Goal: Register for event/course

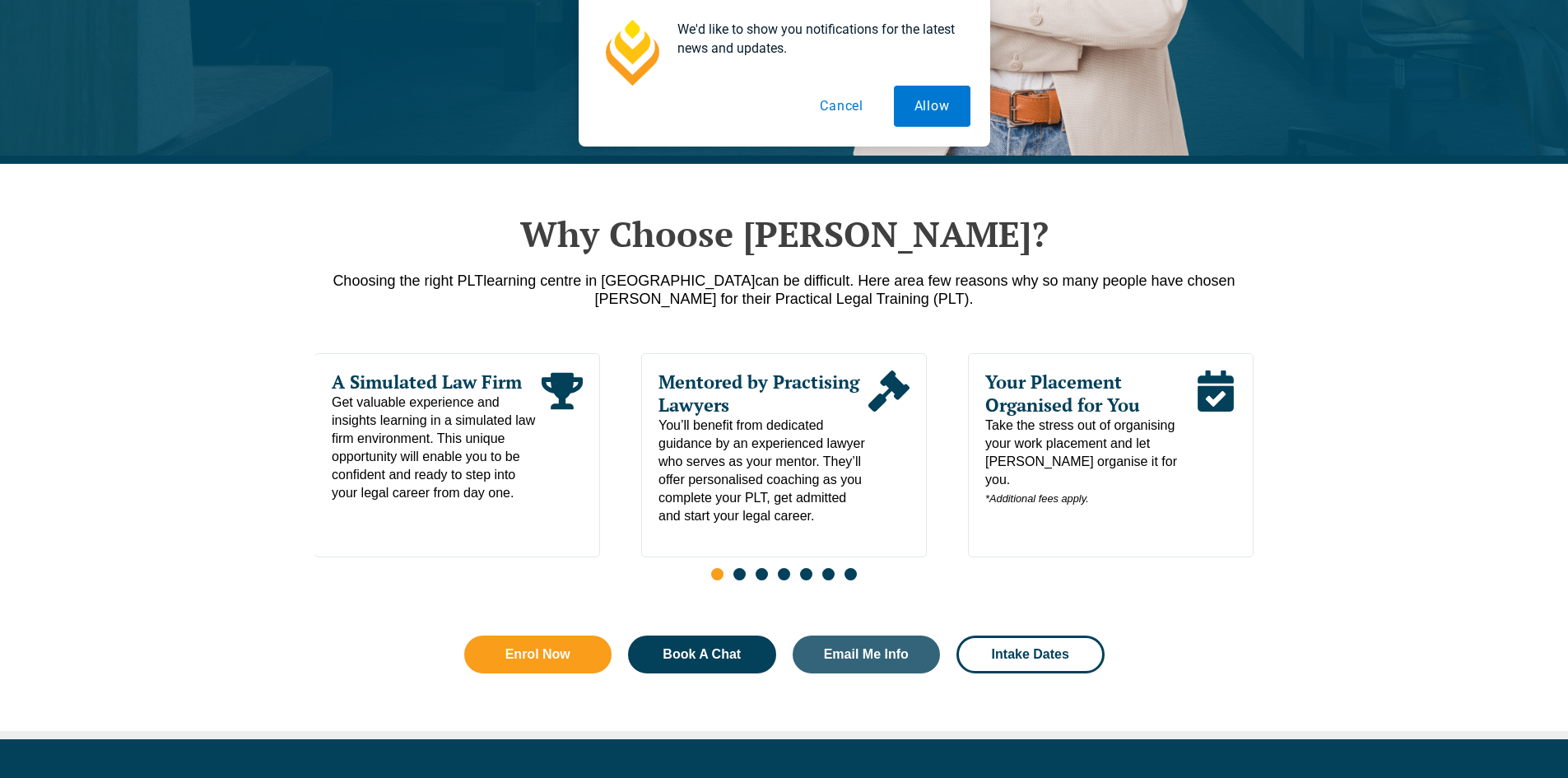
scroll to position [679, 0]
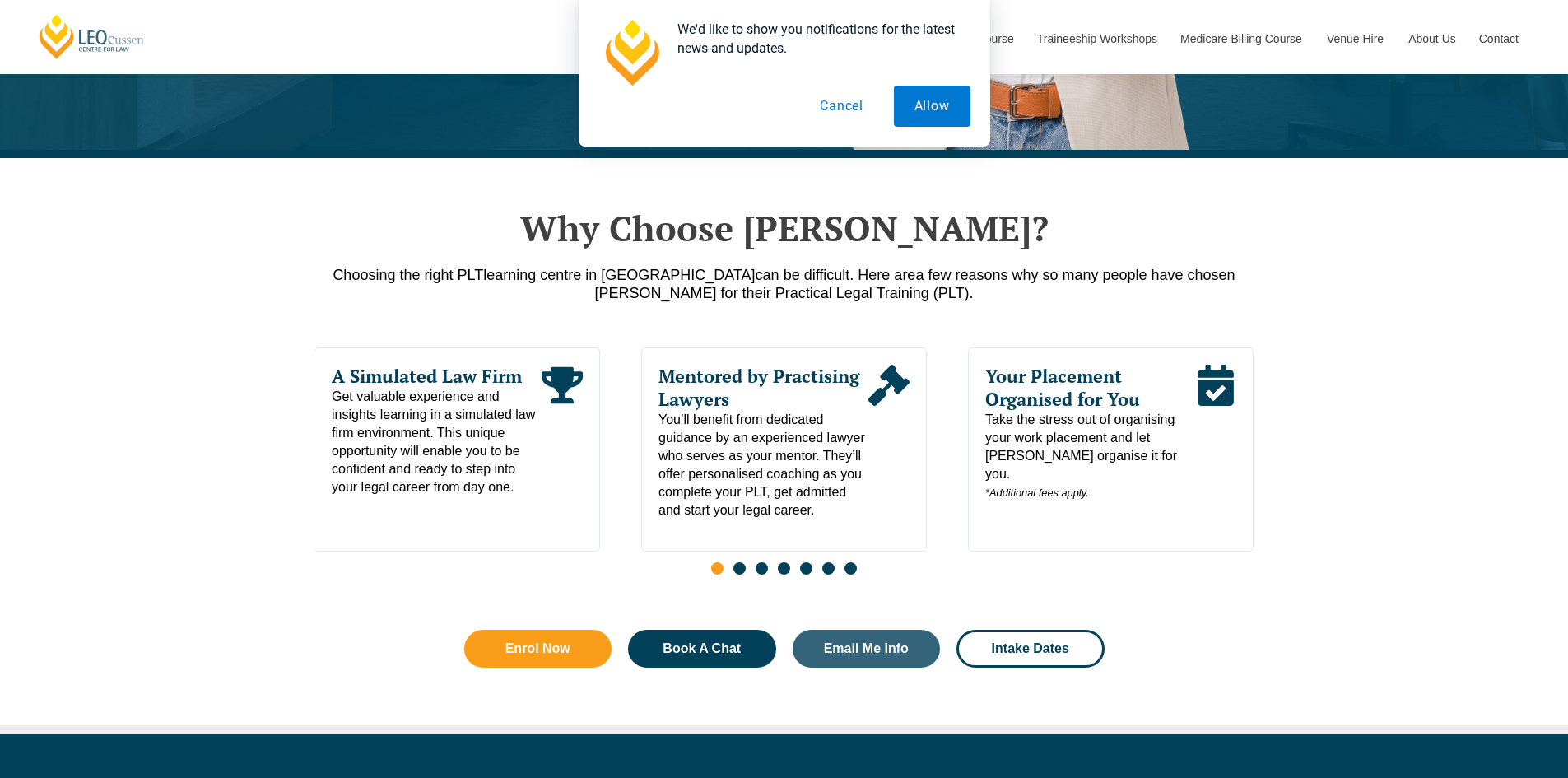
click at [838, 99] on button "Cancel" at bounding box center [842, 106] width 85 height 41
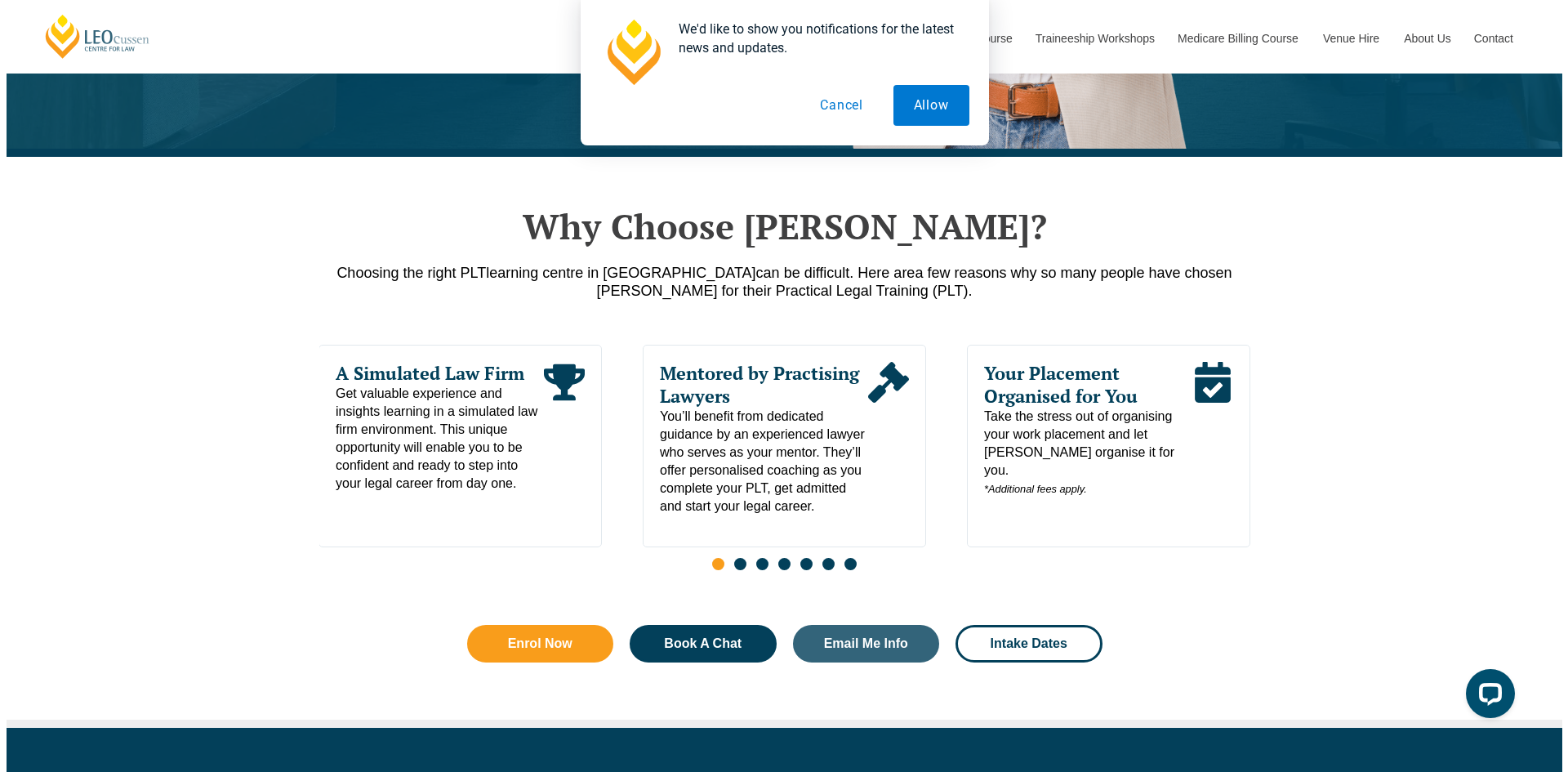
scroll to position [0, 0]
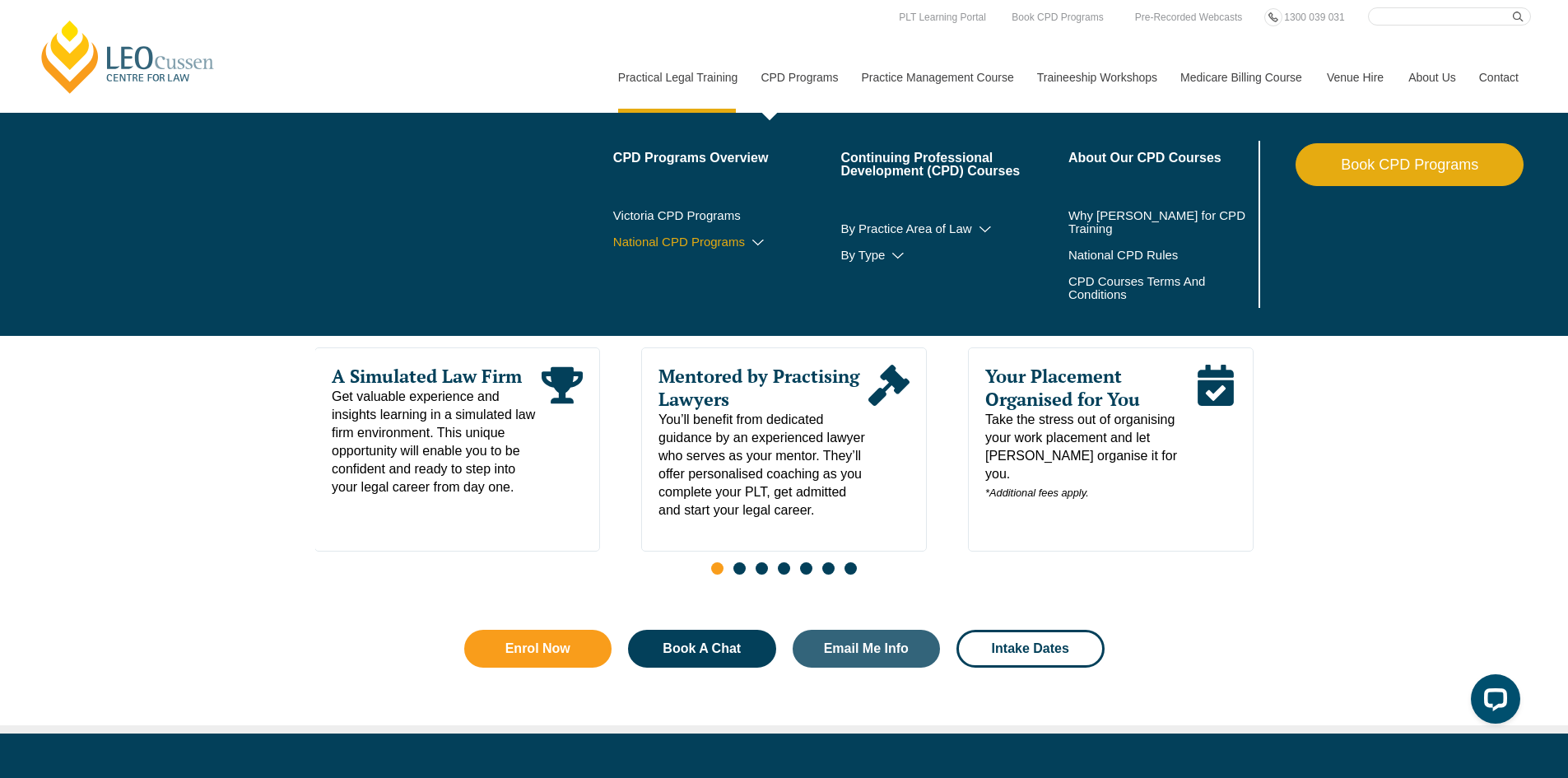
click at [701, 237] on link "National CPD Programs" at bounding box center [727, 242] width 228 height 13
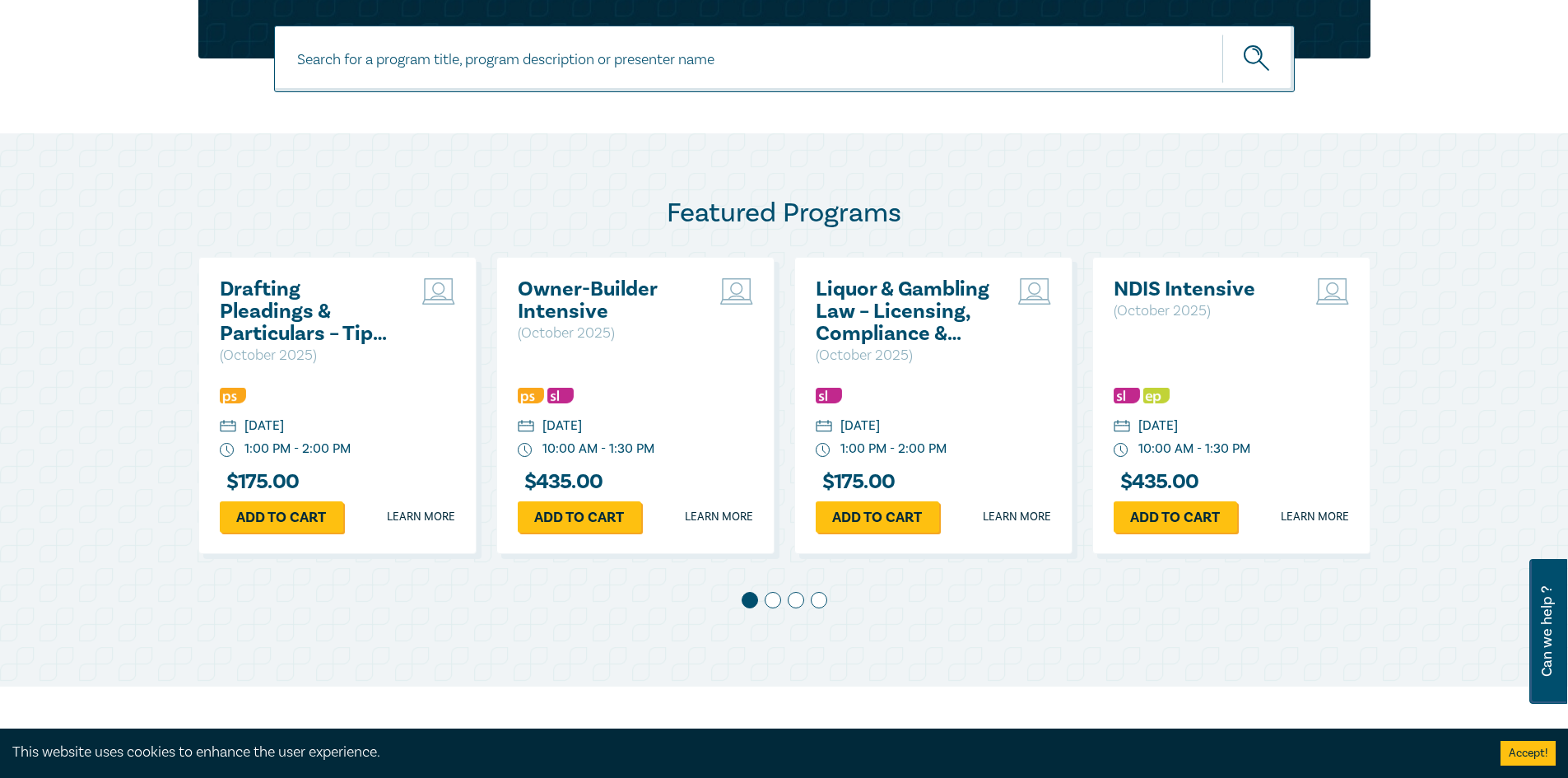
scroll to position [721, 0]
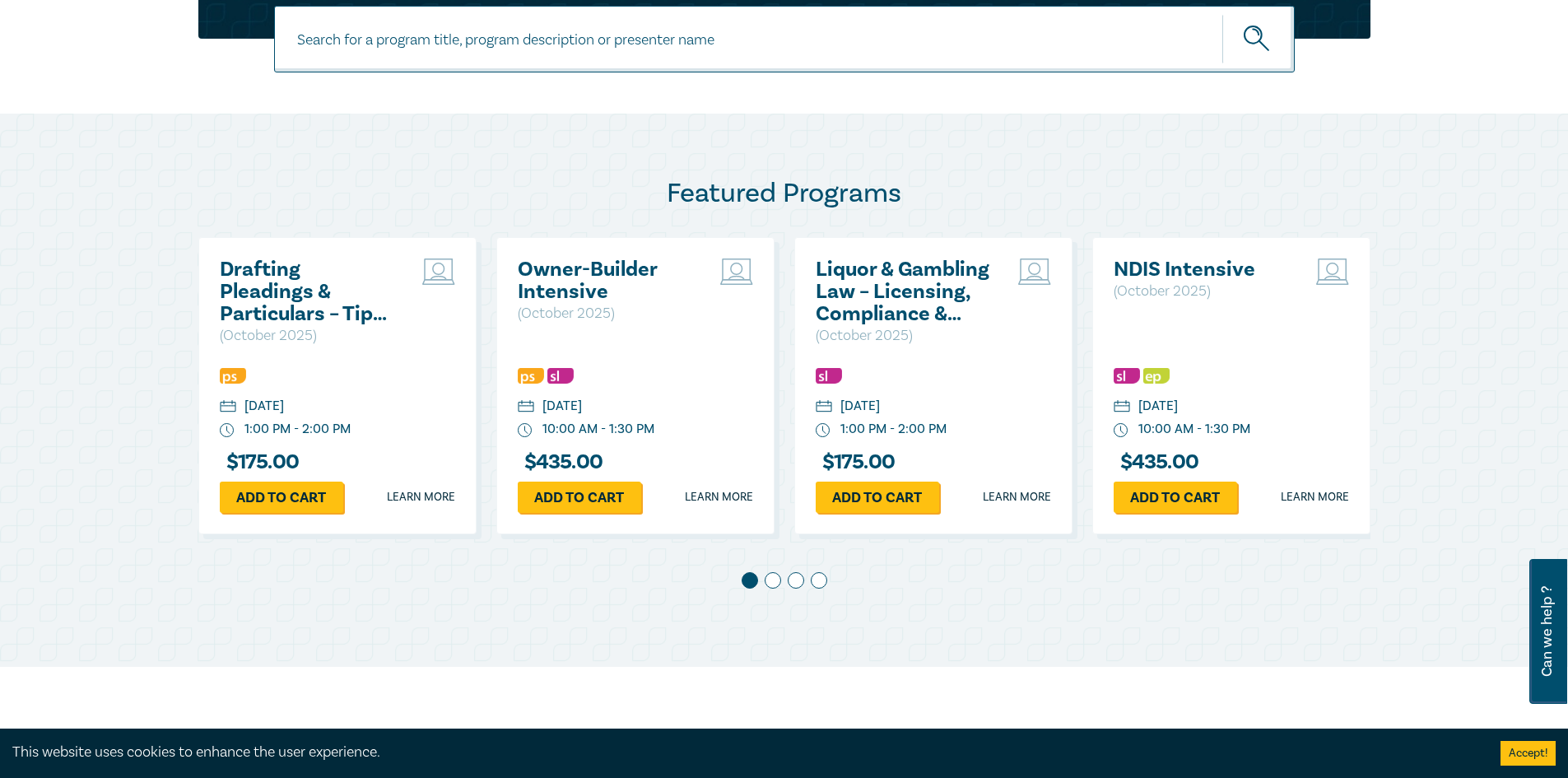
click at [775, 577] on span at bounding box center [772, 580] width 16 height 16
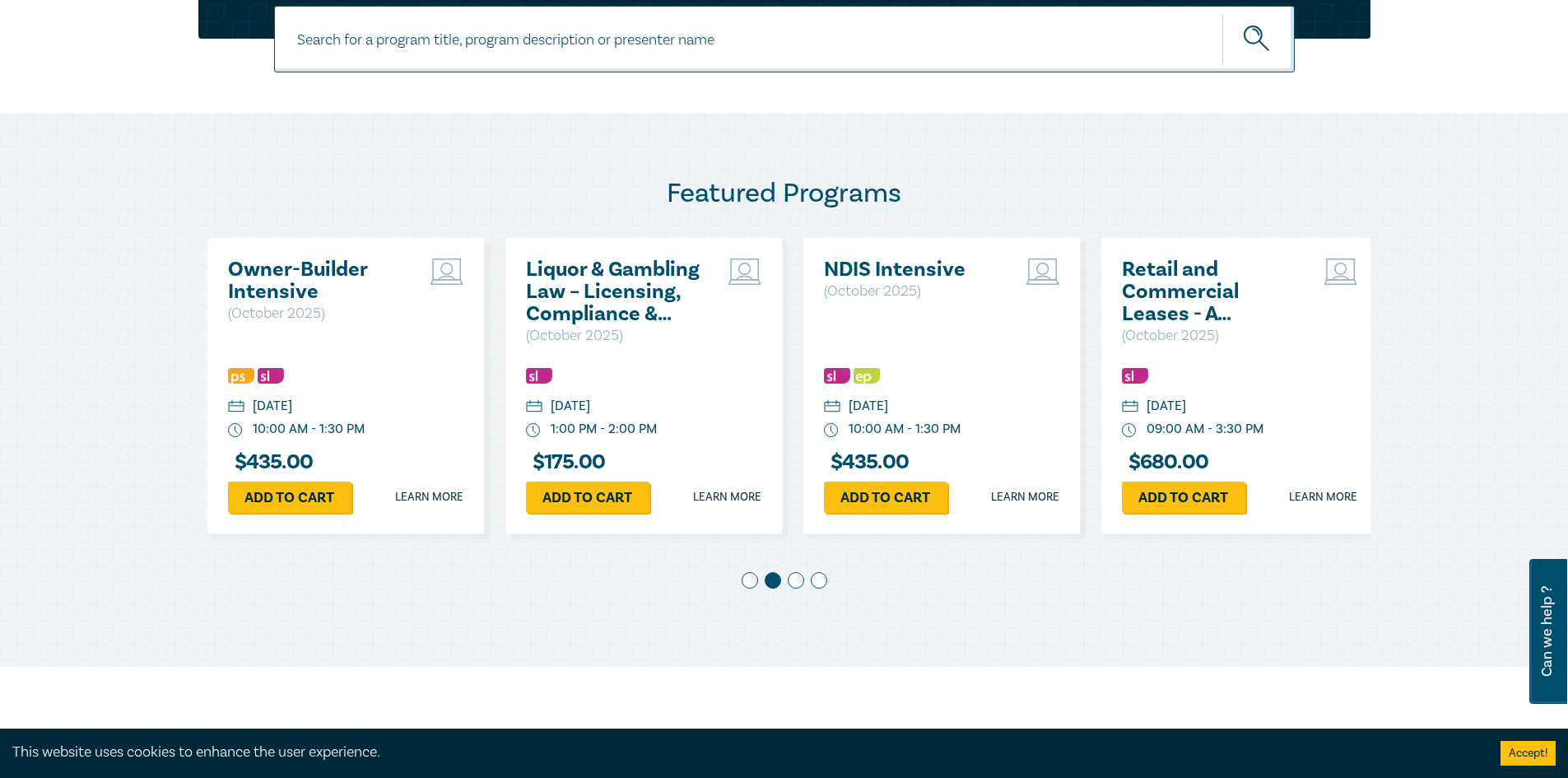
scroll to position [0, 298]
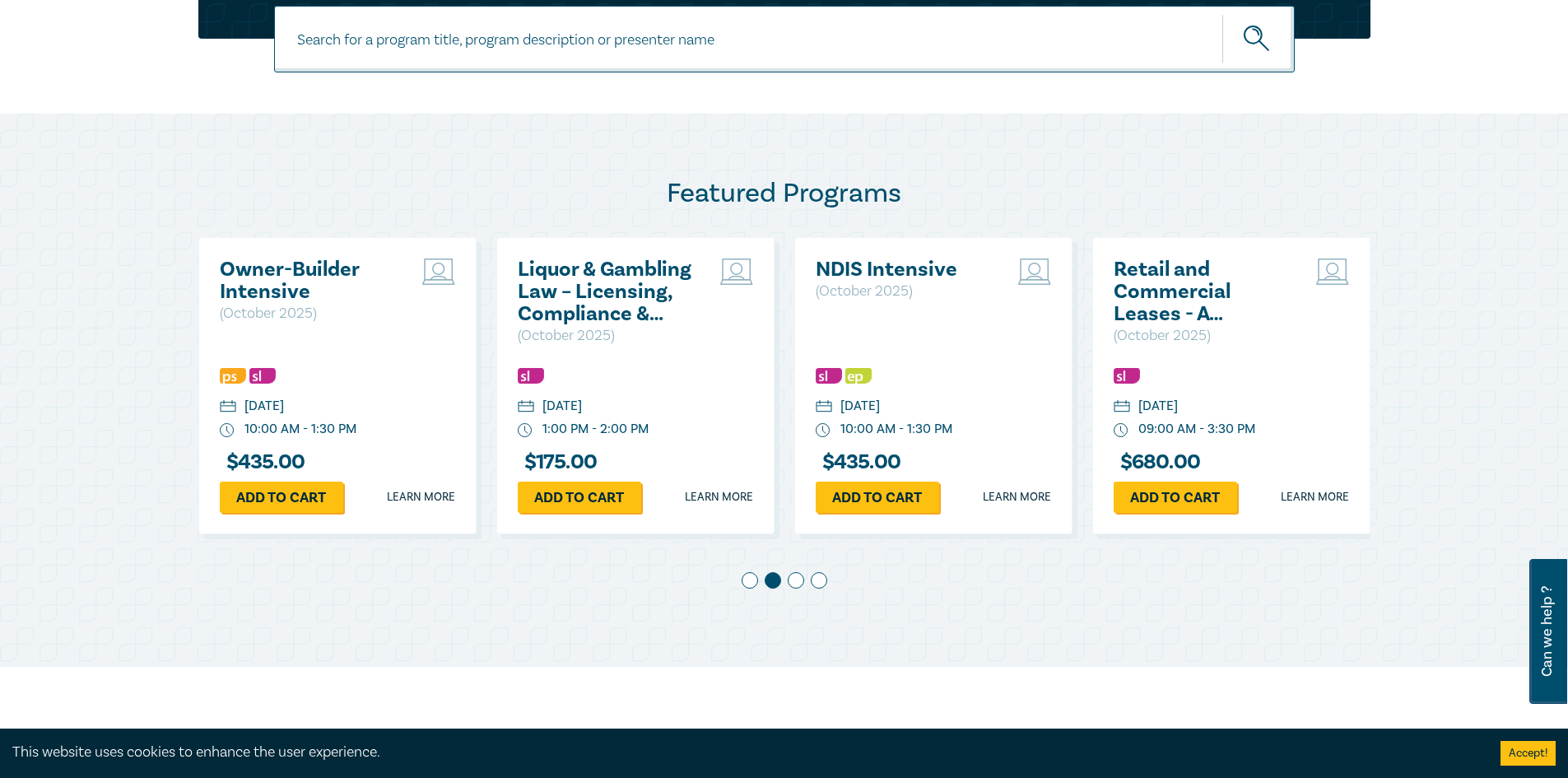
click at [794, 582] on span at bounding box center [796, 580] width 16 height 16
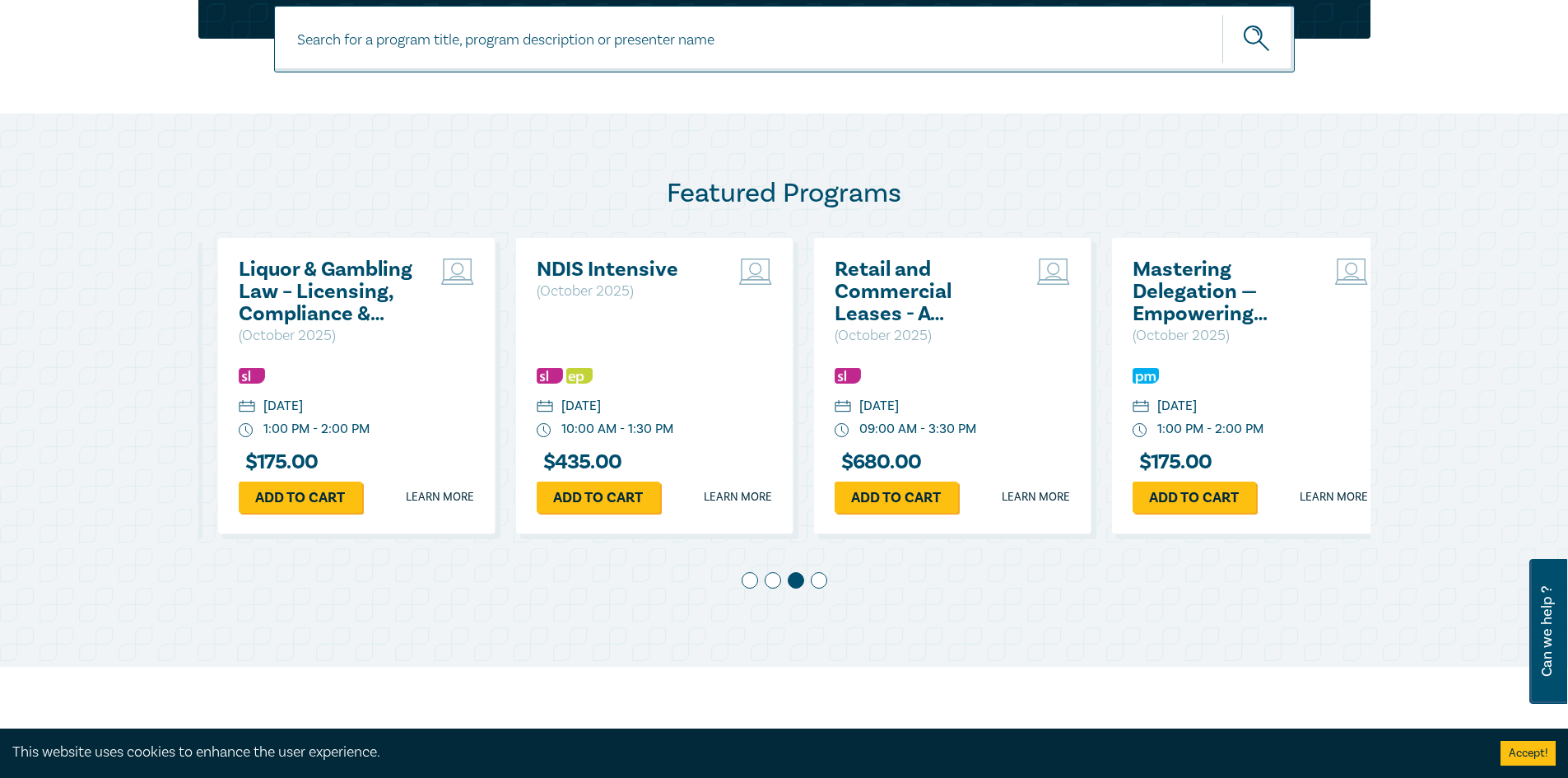
scroll to position [0, 596]
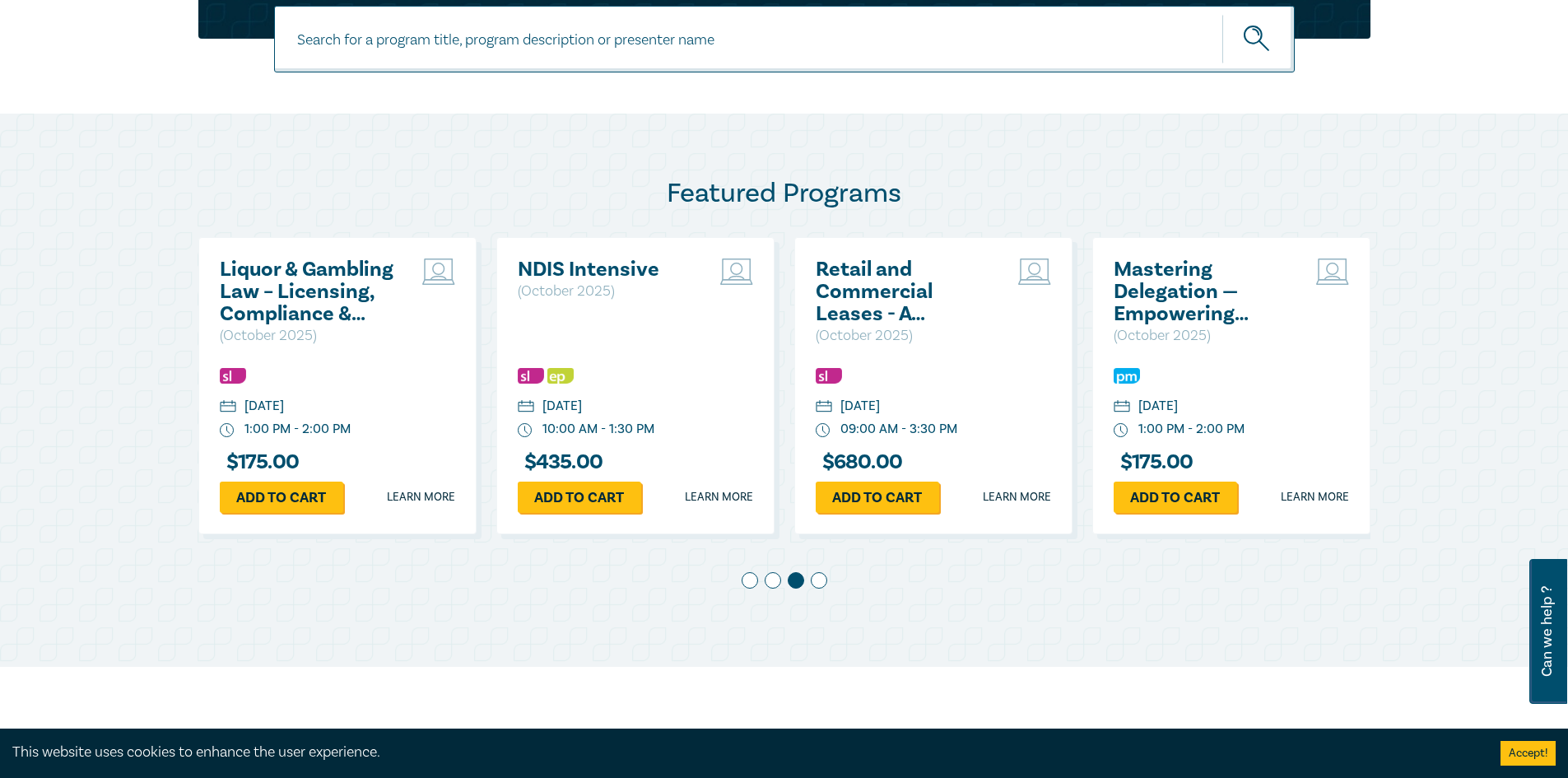
click at [823, 577] on span at bounding box center [819, 580] width 16 height 16
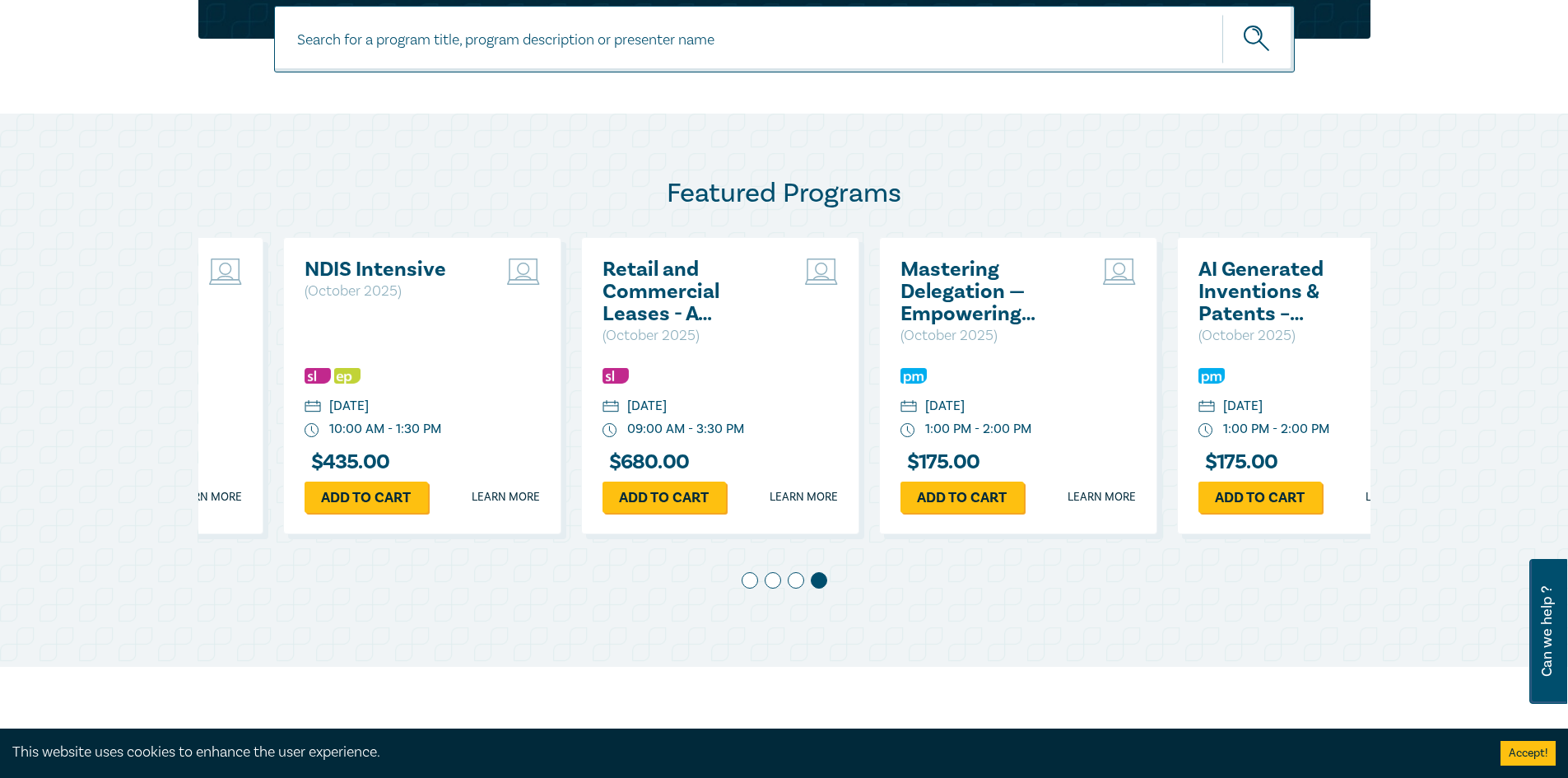
scroll to position [0, 894]
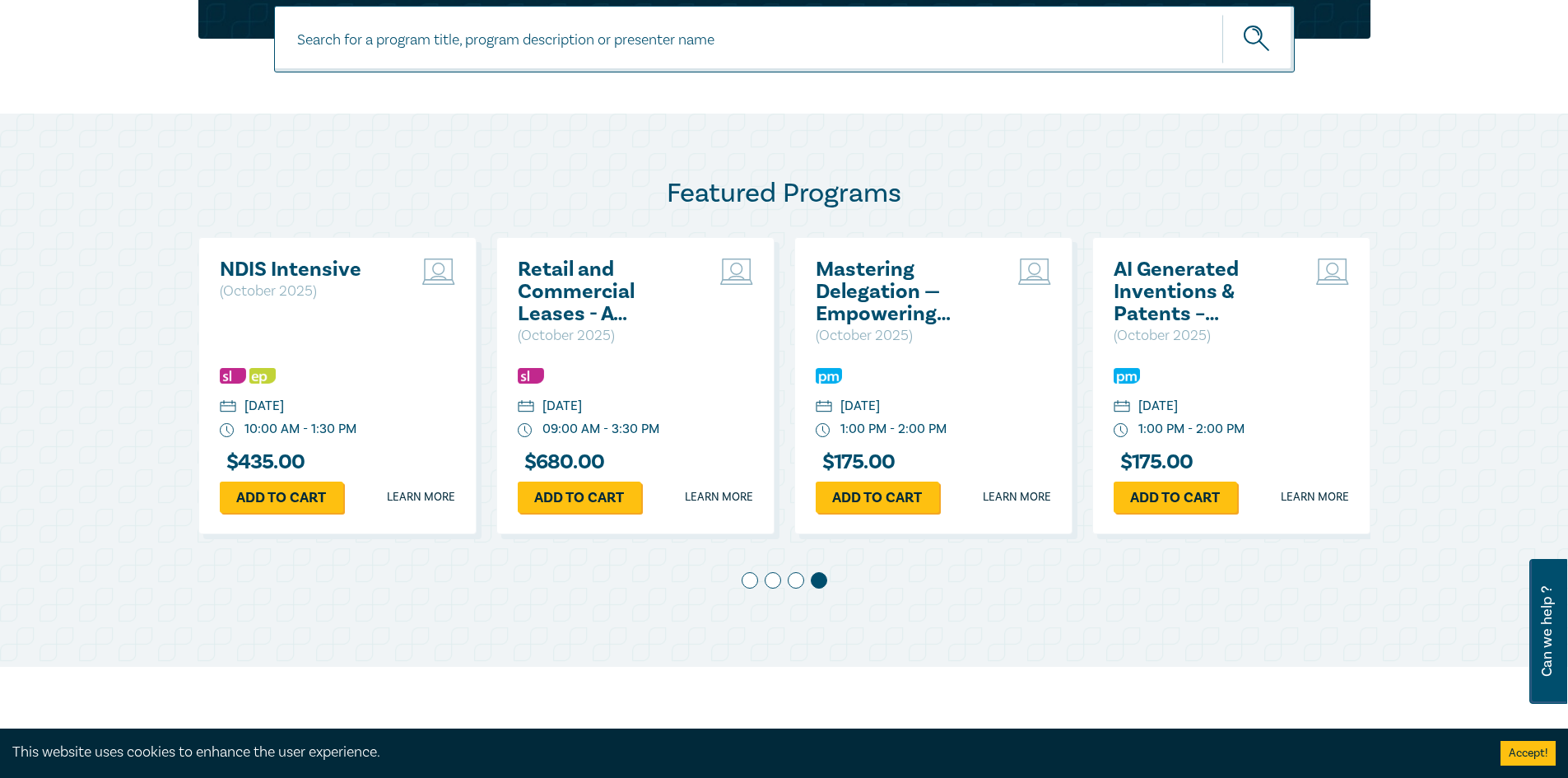
click at [745, 582] on span at bounding box center [749, 580] width 16 height 16
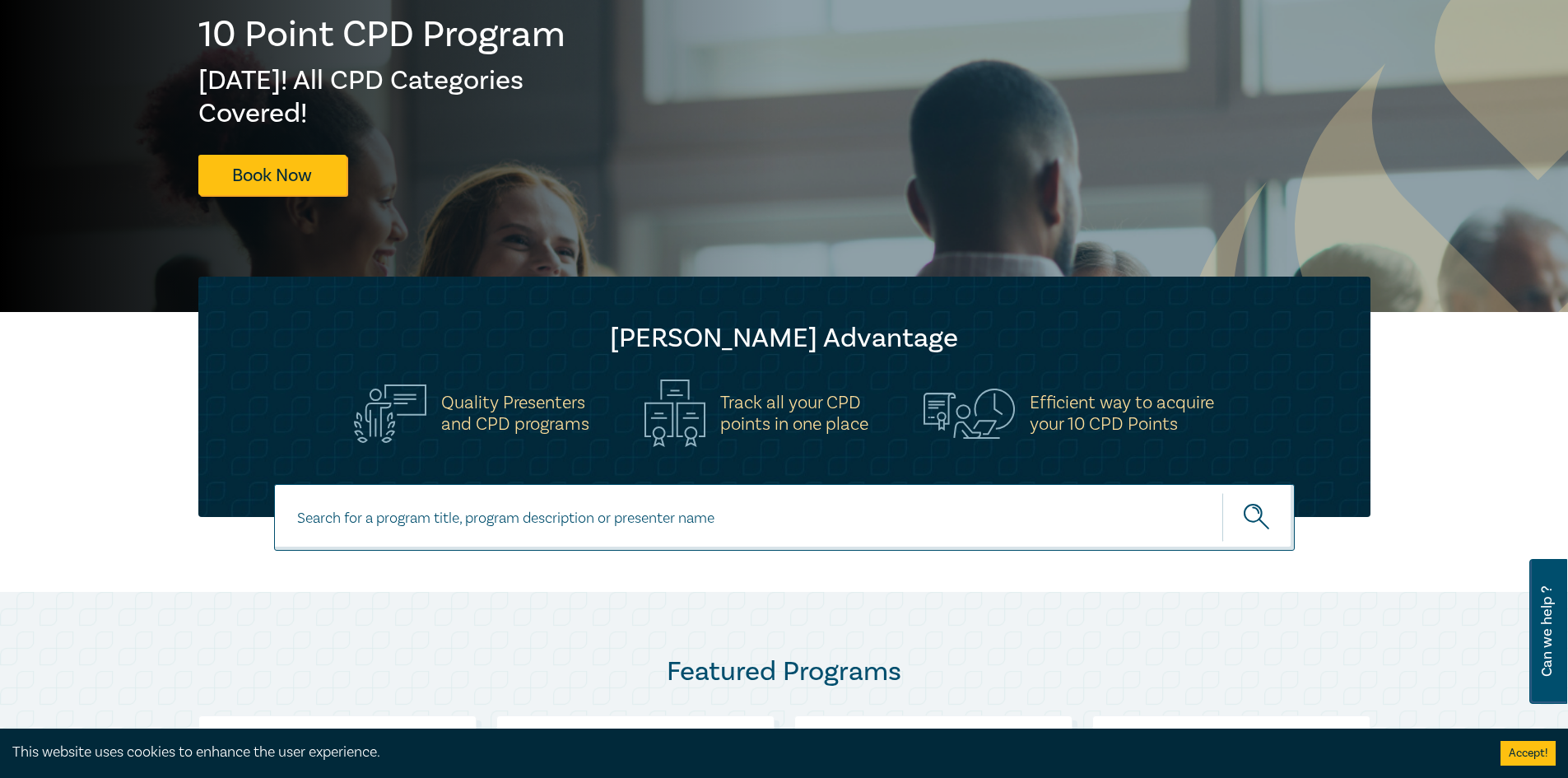
scroll to position [247, 0]
